Goal: Ask a question

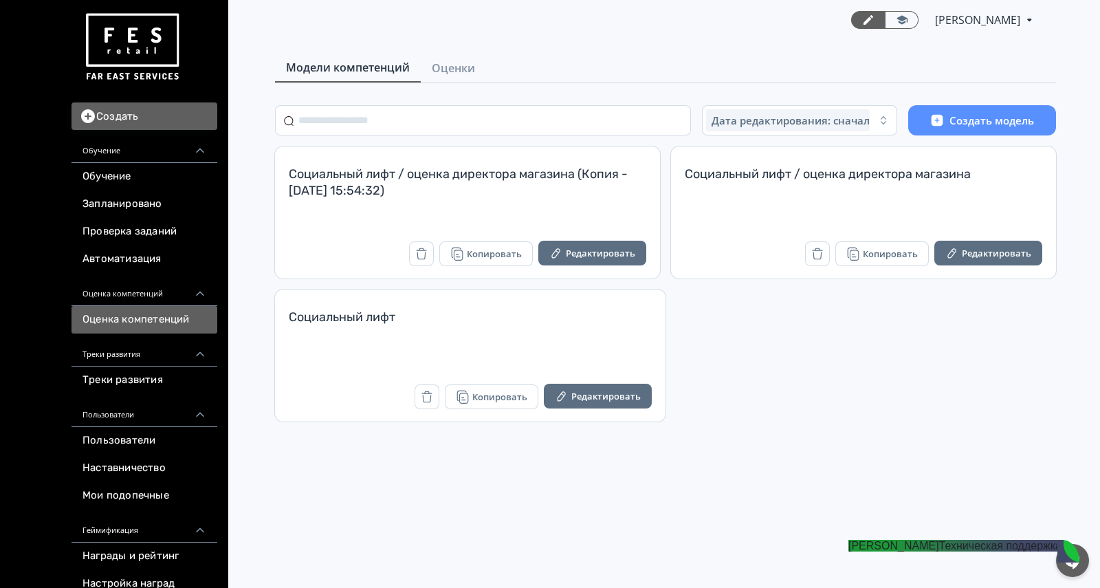
click at [465, 67] on span "Оценки" at bounding box center [453, 68] width 43 height 16
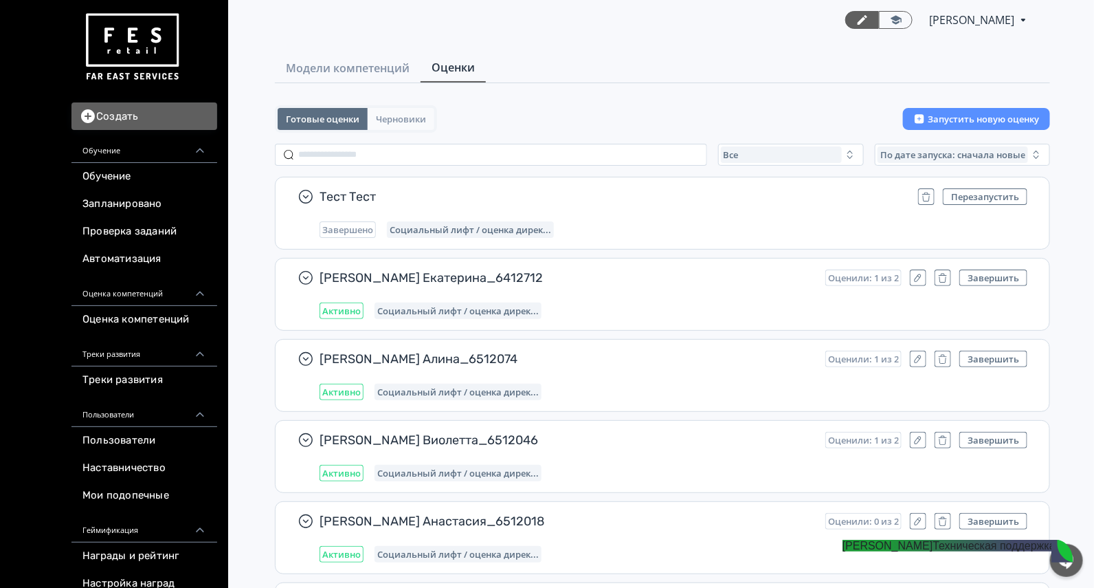
click at [410, 109] on button "Черновики" at bounding box center [401, 119] width 67 height 22
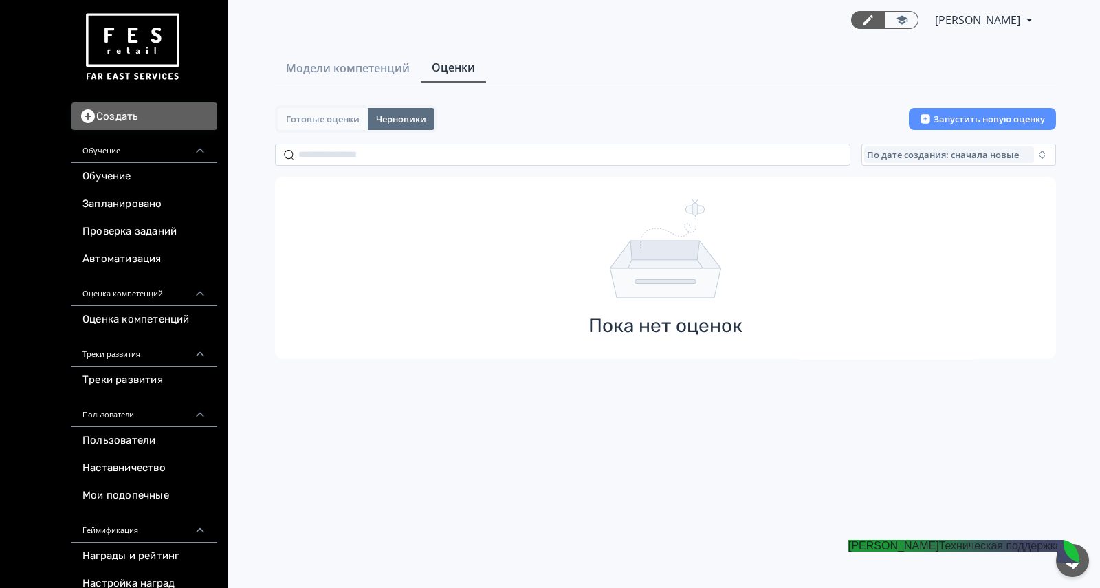
click at [340, 120] on span "Готовые оценки" at bounding box center [323, 118] width 74 height 11
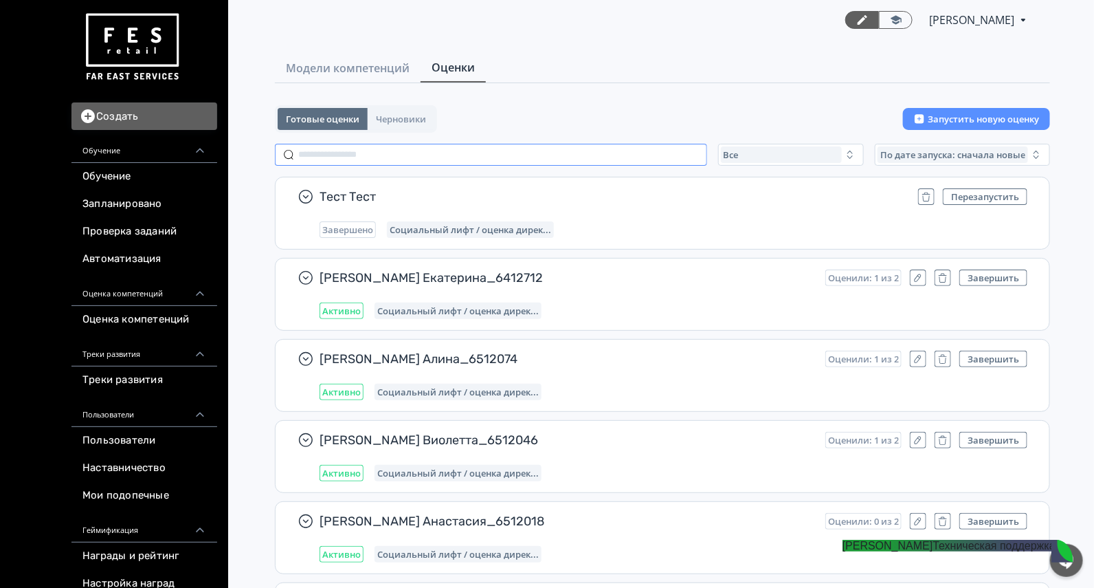
click at [420, 151] on input "text" at bounding box center [491, 155] width 432 height 22
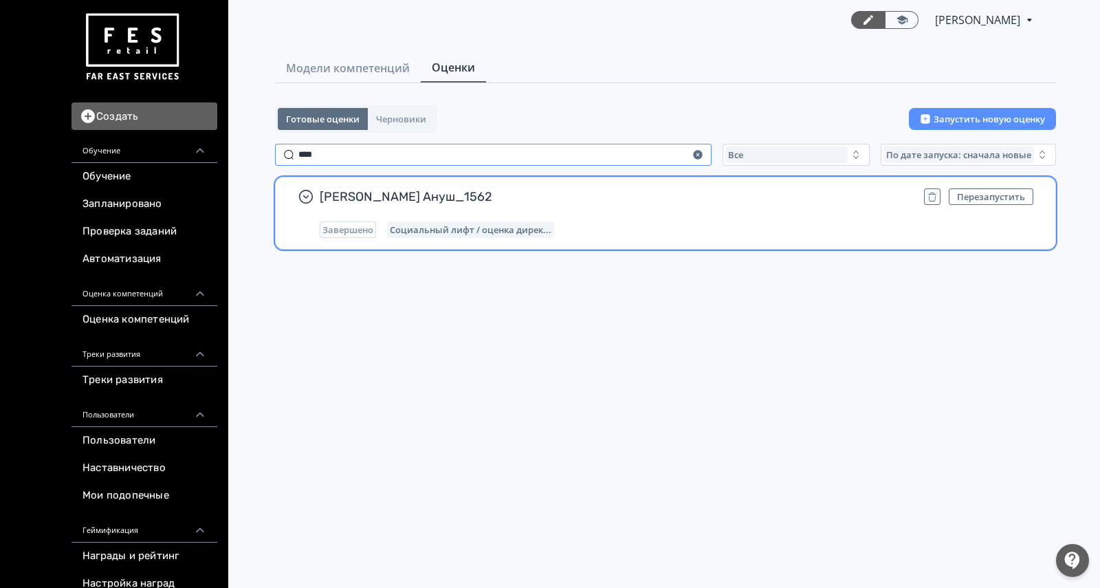
type input "****"
click at [618, 196] on span "[PERSON_NAME] Ануш_1562" at bounding box center [616, 196] width 593 height 16
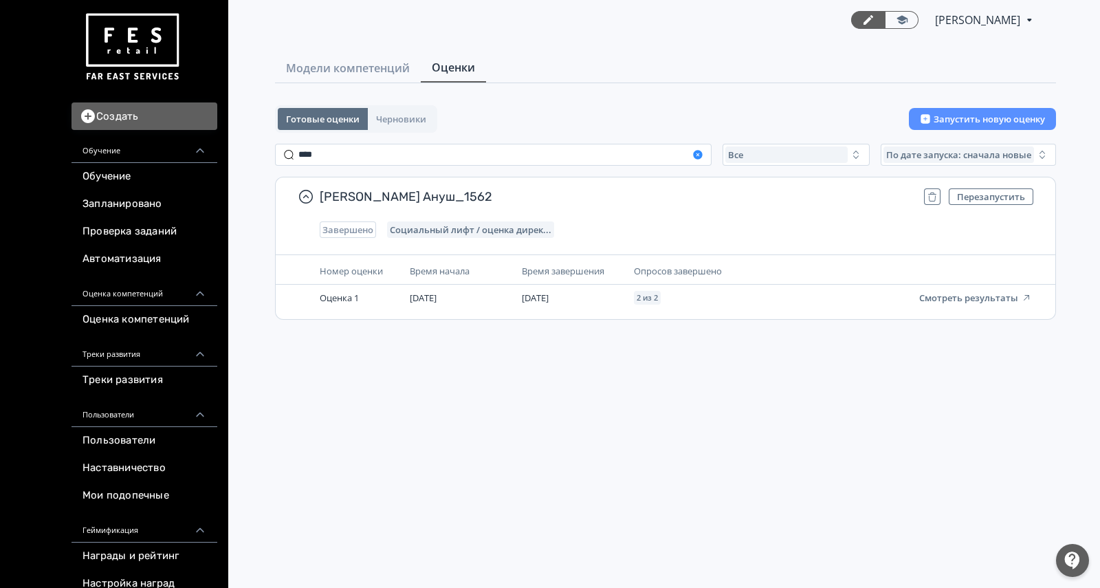
click at [700, 154] on icon "button" at bounding box center [697, 154] width 9 height 9
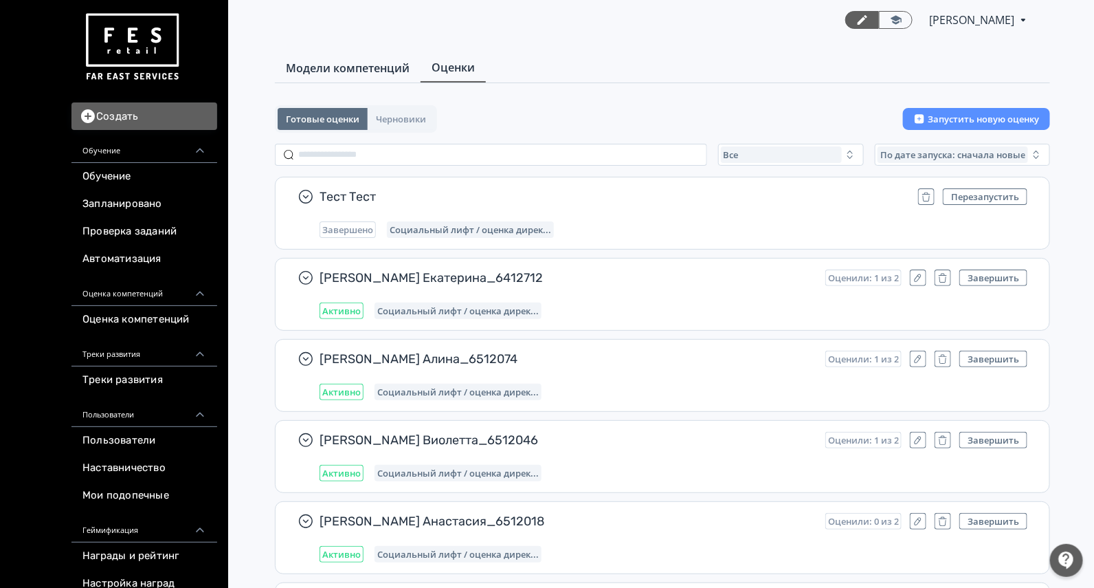
click at [349, 65] on span "Модели компетенций" at bounding box center [348, 68] width 124 height 16
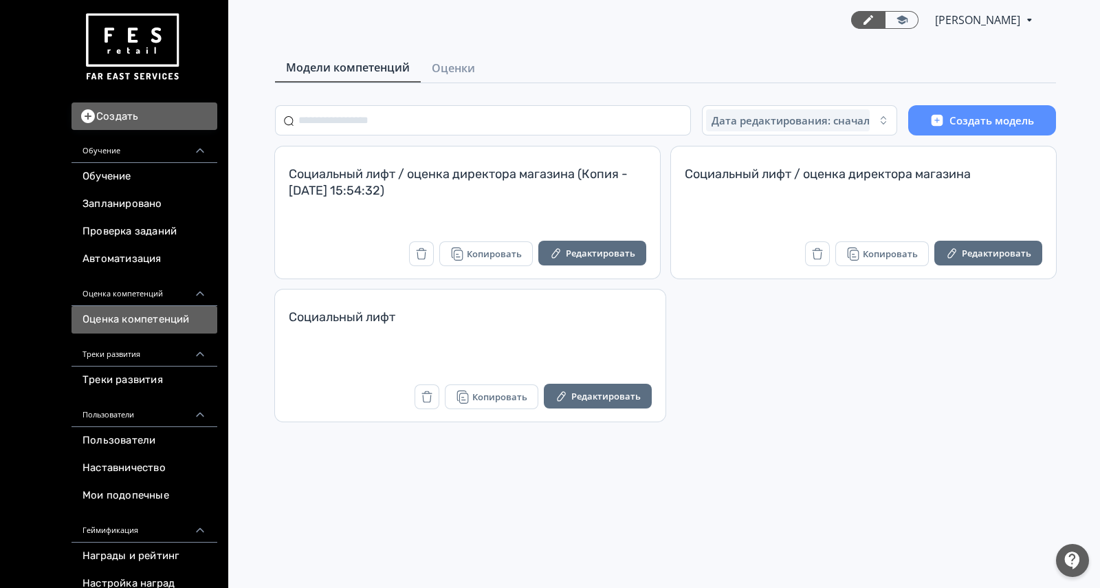
click at [1068, 564] on div at bounding box center [1072, 560] width 33 height 33
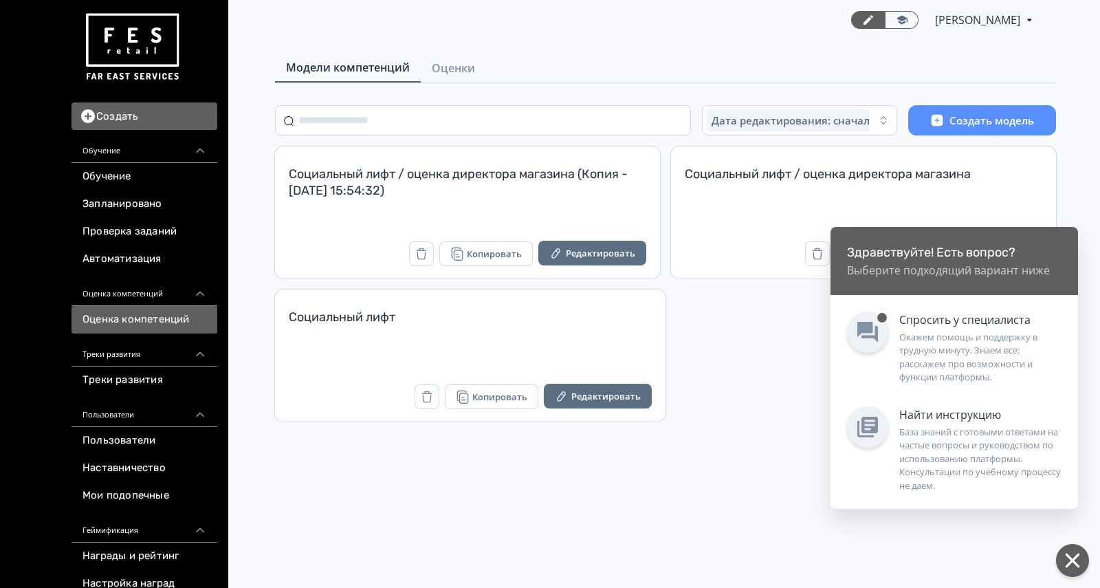
click at [920, 354] on div "Окажем помощь и поддержку в трудную минуту. Знаем все: расскажем про возможност…" at bounding box center [980, 358] width 162 height 54
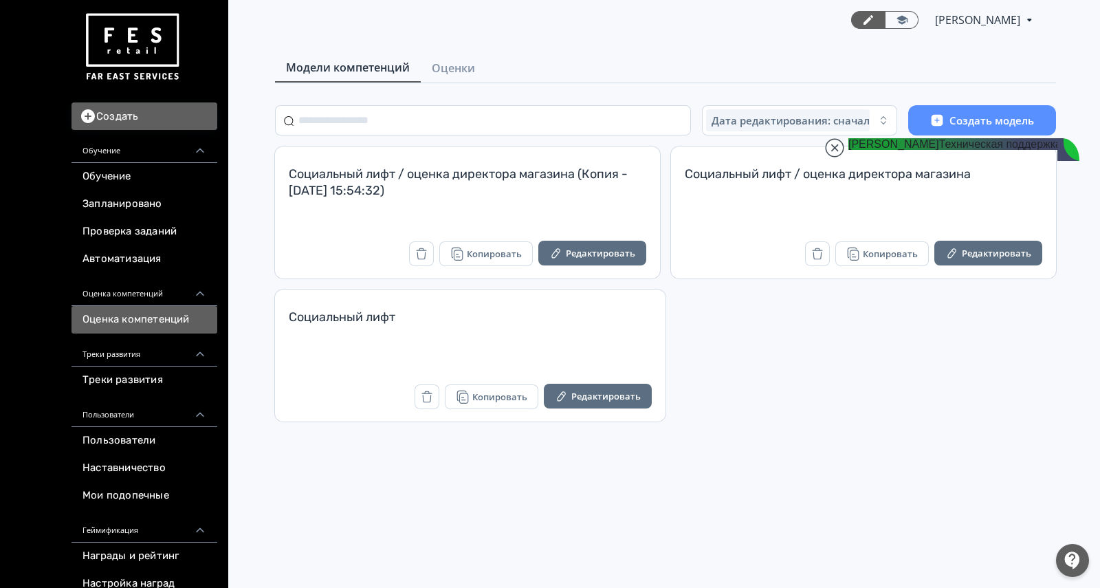
scroll to position [30670, 0]
drag, startPoint x: 928, startPoint y: 456, endPoint x: 967, endPoint y: 485, distance: 48.3
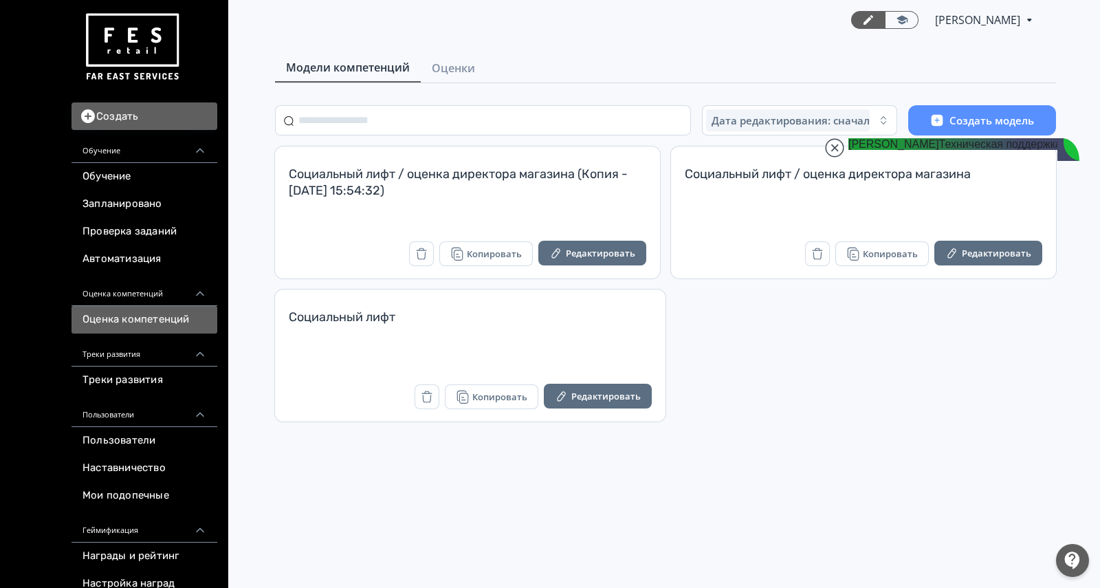
scroll to position [30584, 0]
drag, startPoint x: 977, startPoint y: 265, endPoint x: 1013, endPoint y: 300, distance: 49.6
drag, startPoint x: 962, startPoint y: 320, endPoint x: 994, endPoint y: 401, distance: 87.1
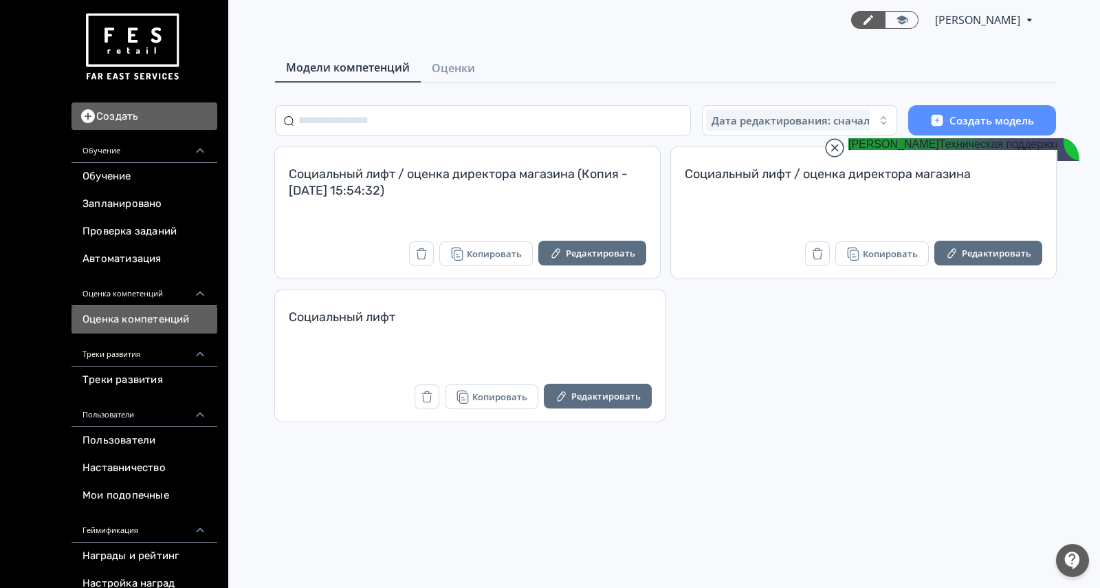
drag, startPoint x: 963, startPoint y: 375, endPoint x: 998, endPoint y: 476, distance: 107.6
click at [591, 510] on div "[PERSON_NAME] PRO Повысьте эффективность платформы при помощи дополнительных во…" at bounding box center [665, 294] width 869 height 588
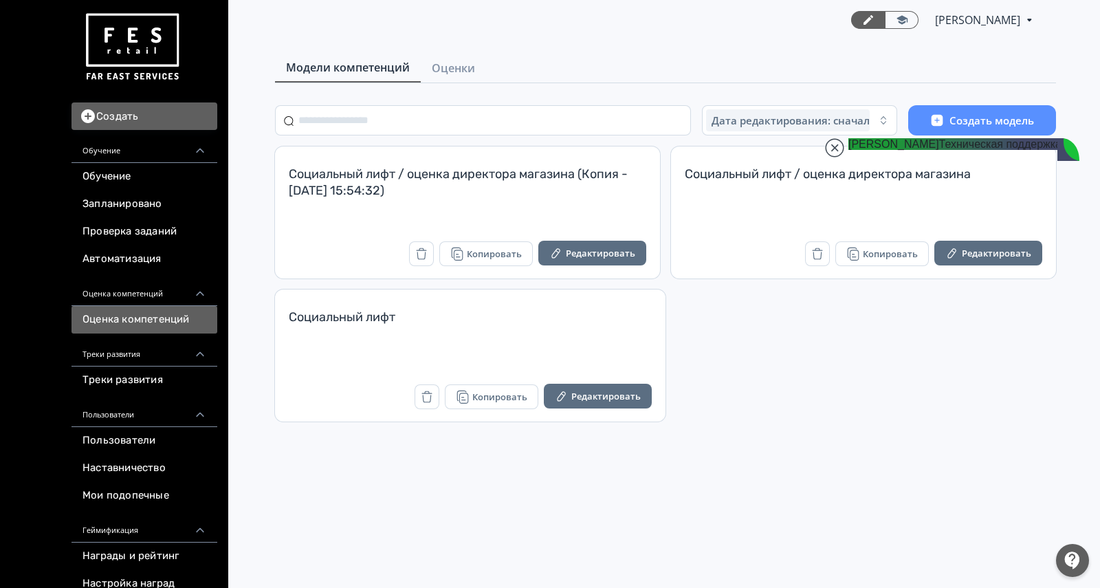
drag, startPoint x: 920, startPoint y: 331, endPoint x: 965, endPoint y: 478, distance: 153.7
drag, startPoint x: 921, startPoint y: 438, endPoint x: 991, endPoint y: 456, distance: 71.7
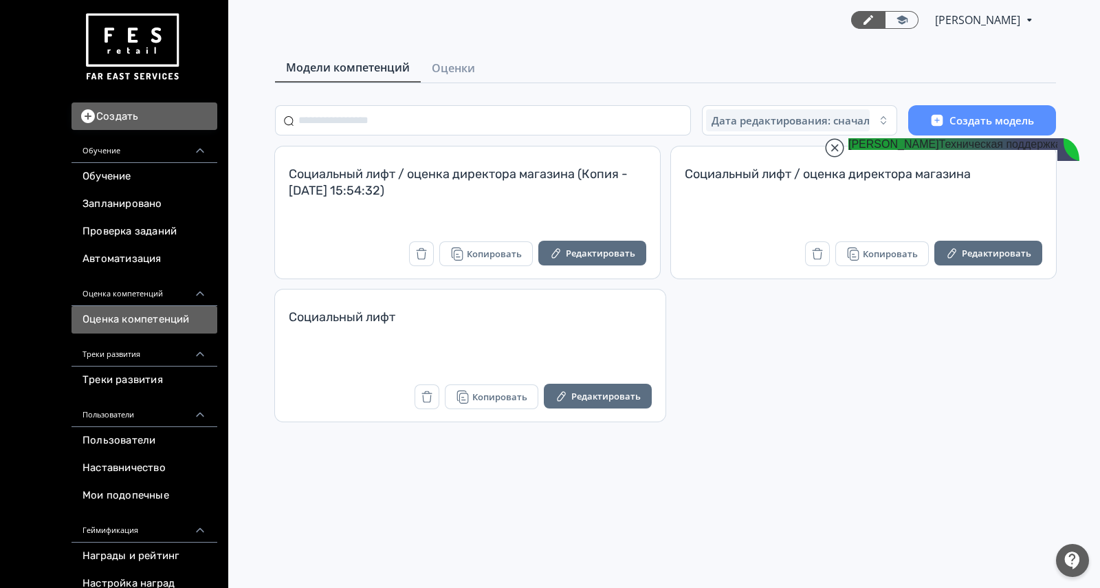
drag, startPoint x: 1024, startPoint y: 470, endPoint x: 896, endPoint y: 433, distance: 133.1
copy jdiv "Уточнил информацию, посмотреть никак нельзя, только ждать завершения."
click at [670, 527] on div "[PERSON_NAME] PRO Повысьте эффективность платформы при помощи дополнительных во…" at bounding box center [665, 294] width 869 height 588
click at [841, 147] on jdiv at bounding box center [834, 147] width 19 height 19
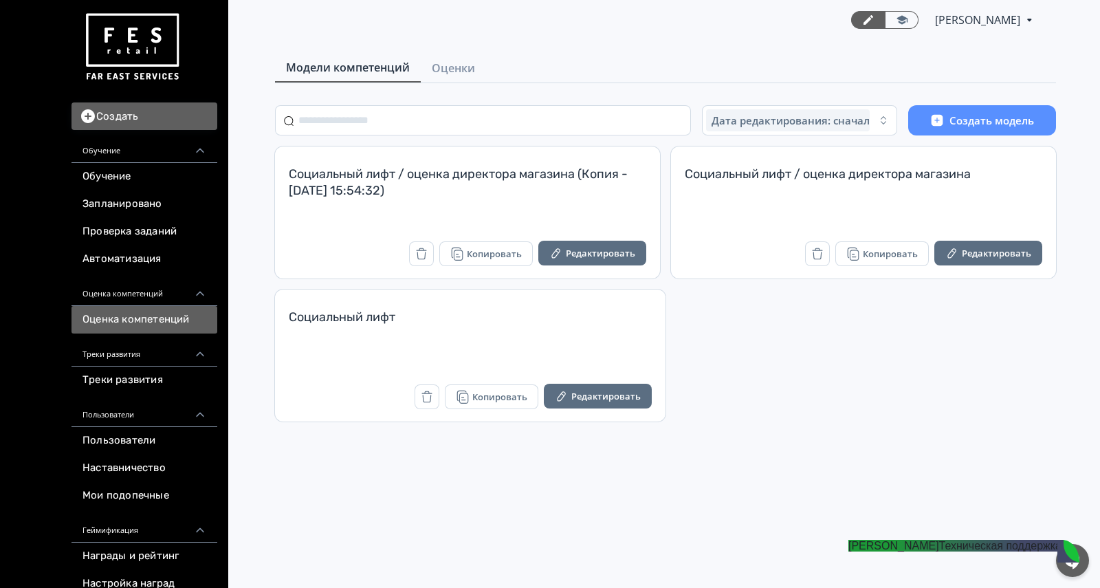
drag, startPoint x: 140, startPoint y: 39, endPoint x: 246, endPoint y: 86, distance: 115.7
click at [140, 38] on img at bounding box center [131, 47] width 99 height 78
